Goal: Find specific page/section: Find specific page/section

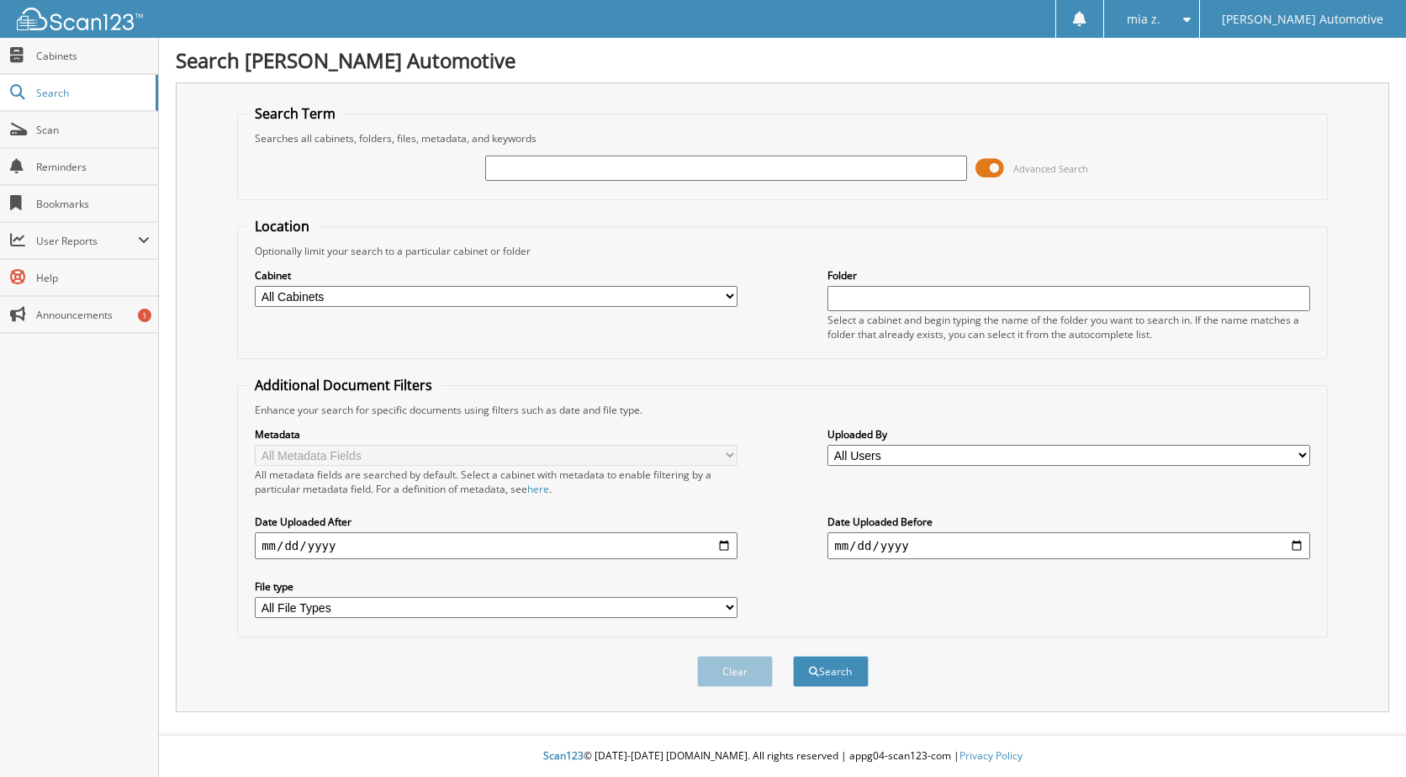
click at [554, 172] on input "text" at bounding box center [726, 168] width 483 height 25
type input "339677"
click at [810, 667] on span "submit" at bounding box center [814, 672] width 10 height 10
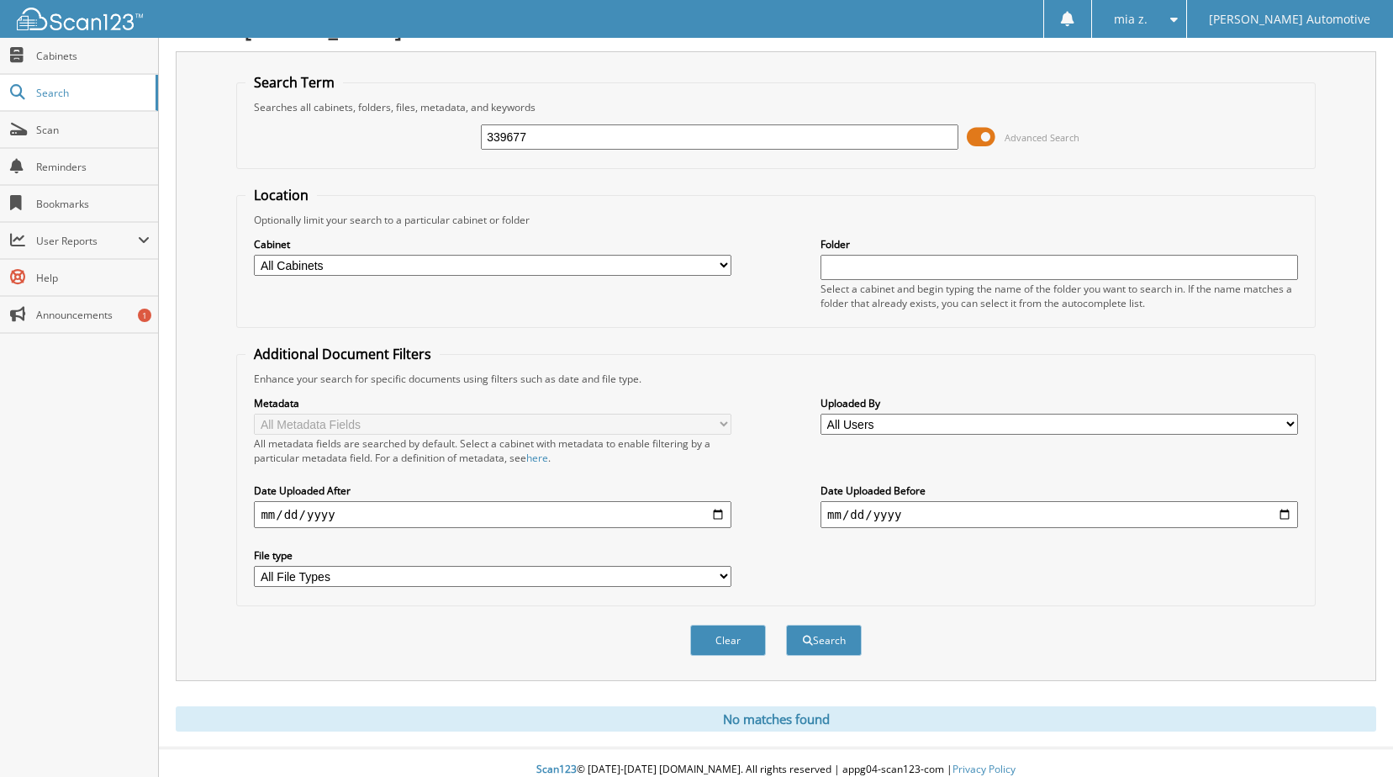
scroll to position [45, 0]
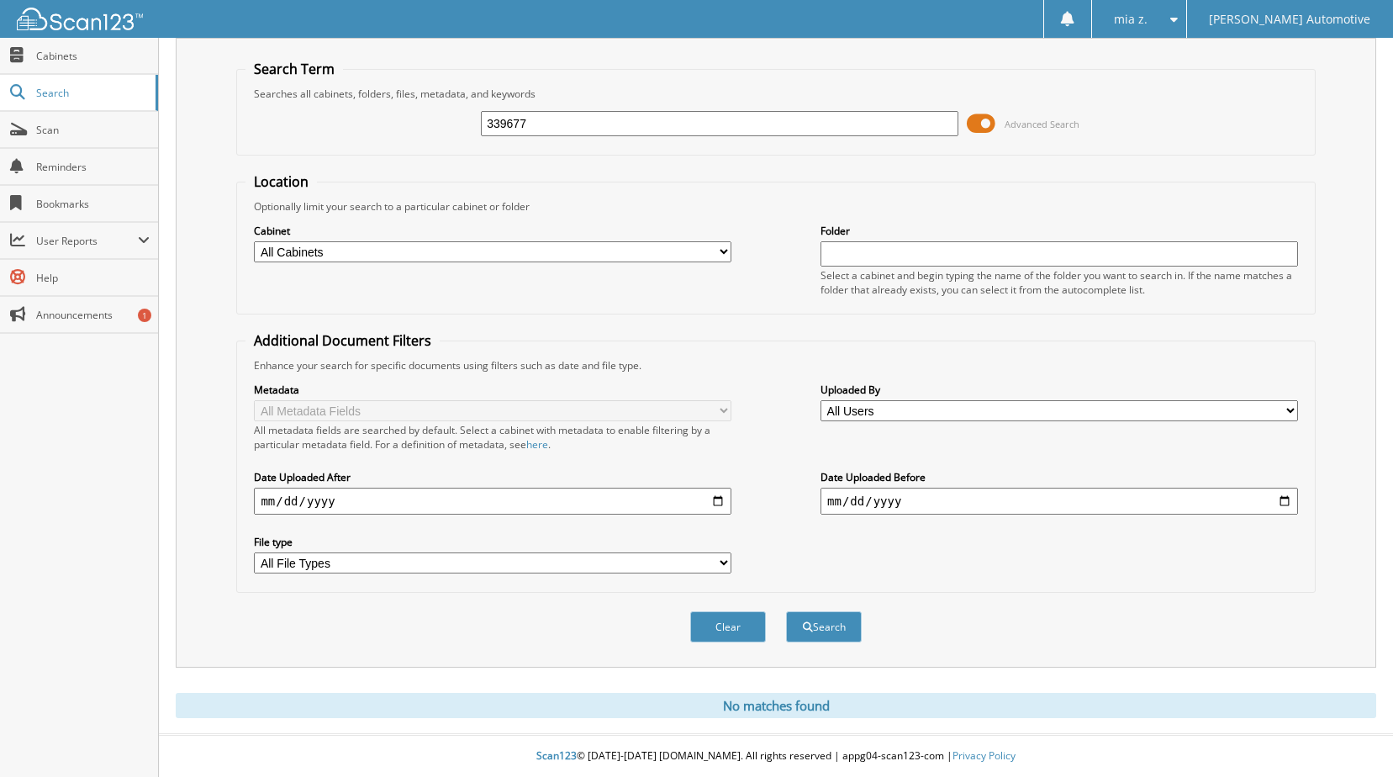
click at [580, 126] on input "339677" at bounding box center [720, 123] width 478 height 25
paste input "593150"
type input "593150"
click at [786, 611] on button "Search" at bounding box center [824, 626] width 76 height 31
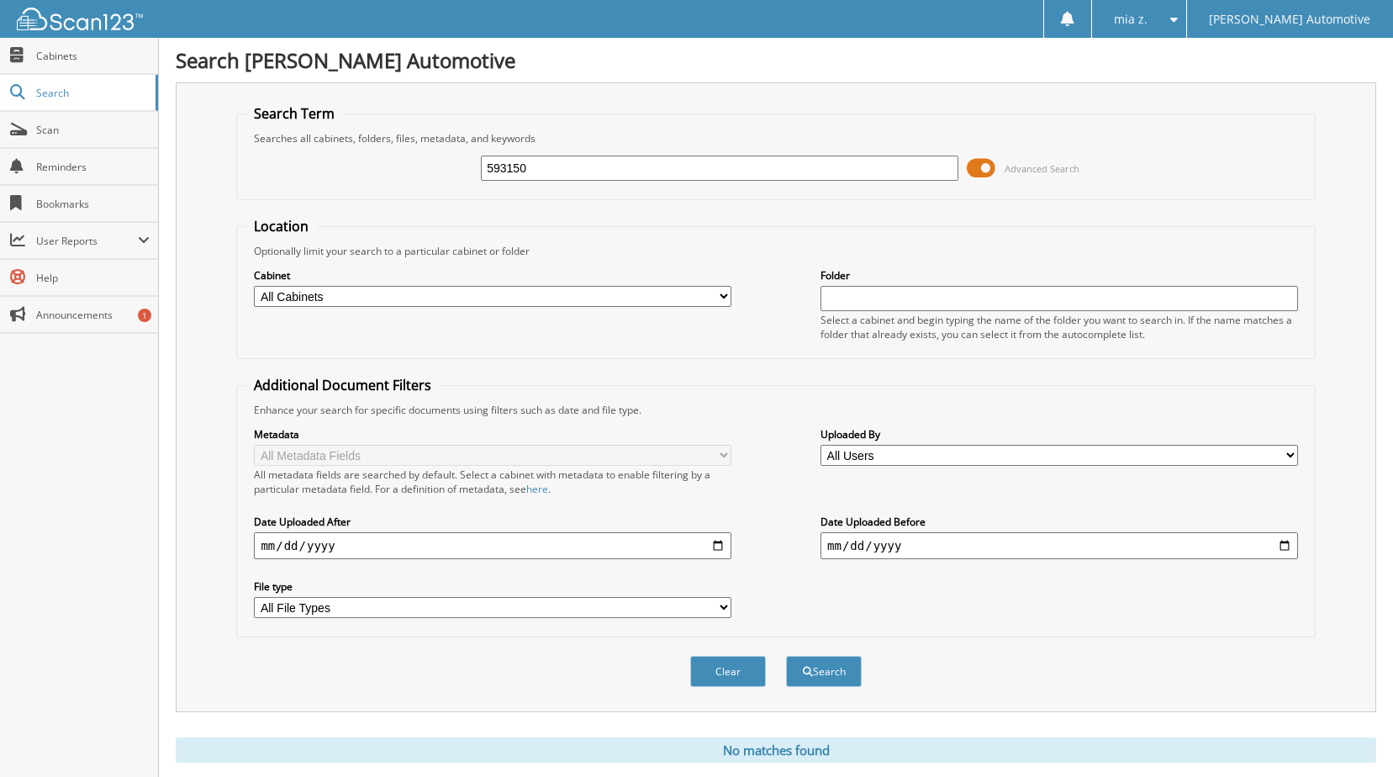
scroll to position [45, 0]
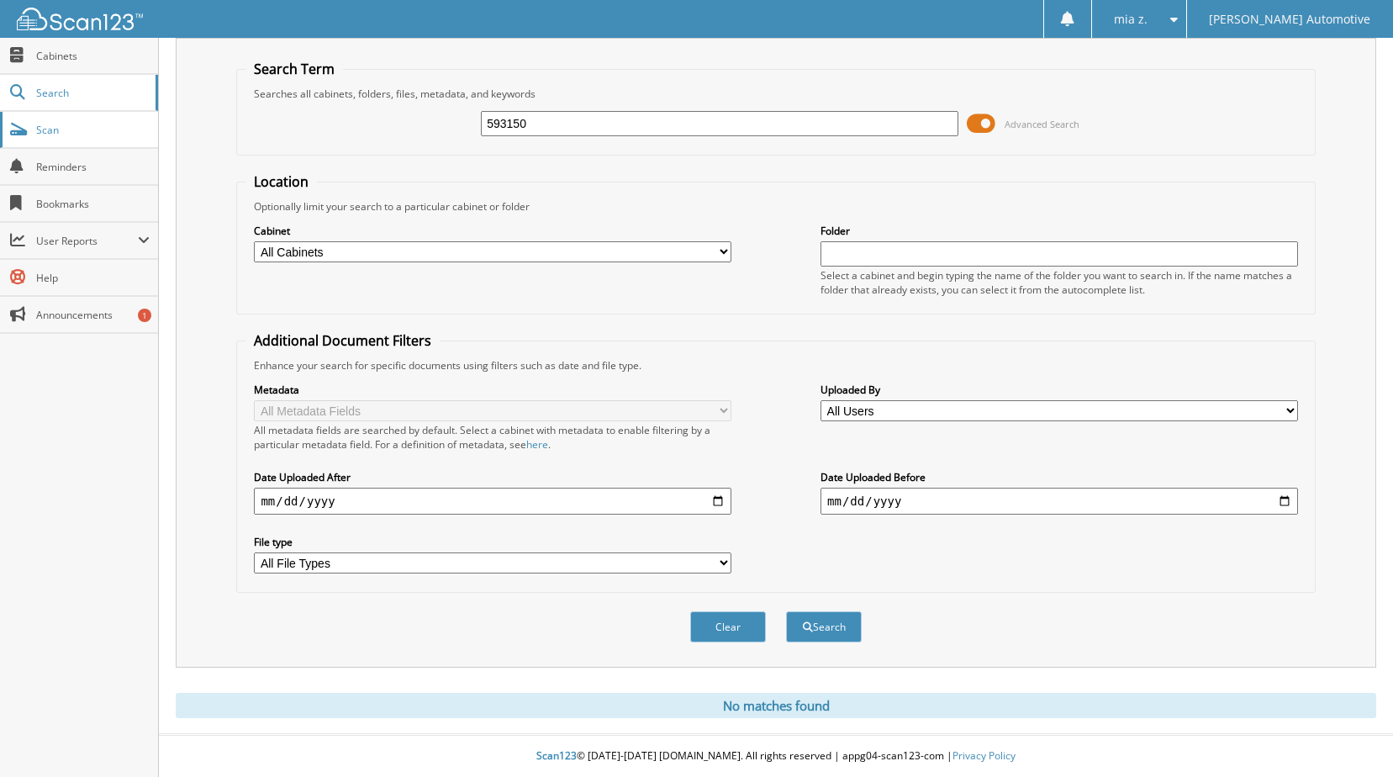
click at [123, 124] on span "Scan" at bounding box center [93, 130] width 114 height 14
